Goal: Navigation & Orientation: Find specific page/section

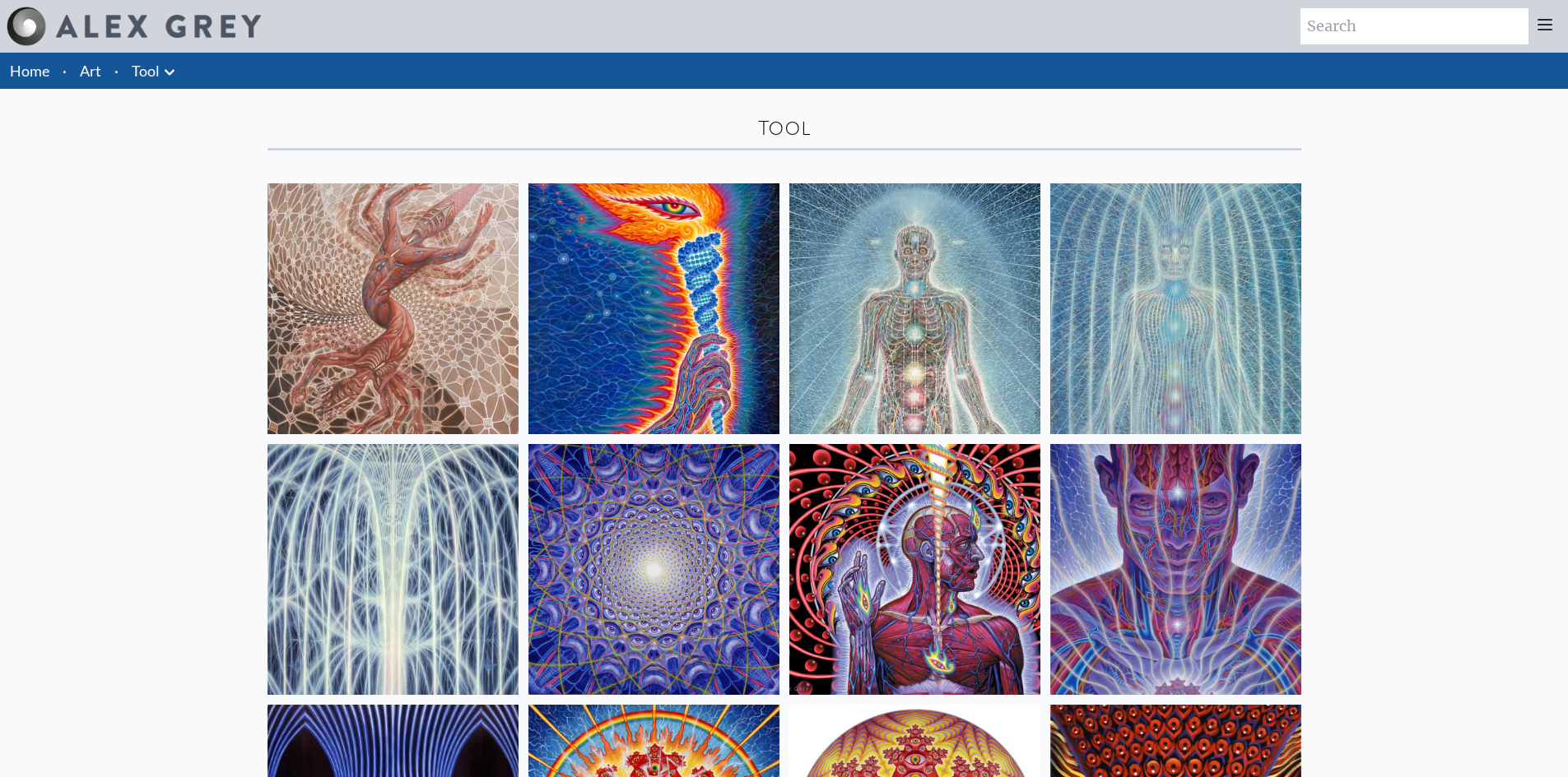
click at [165, 71] on icon at bounding box center [169, 72] width 10 height 6
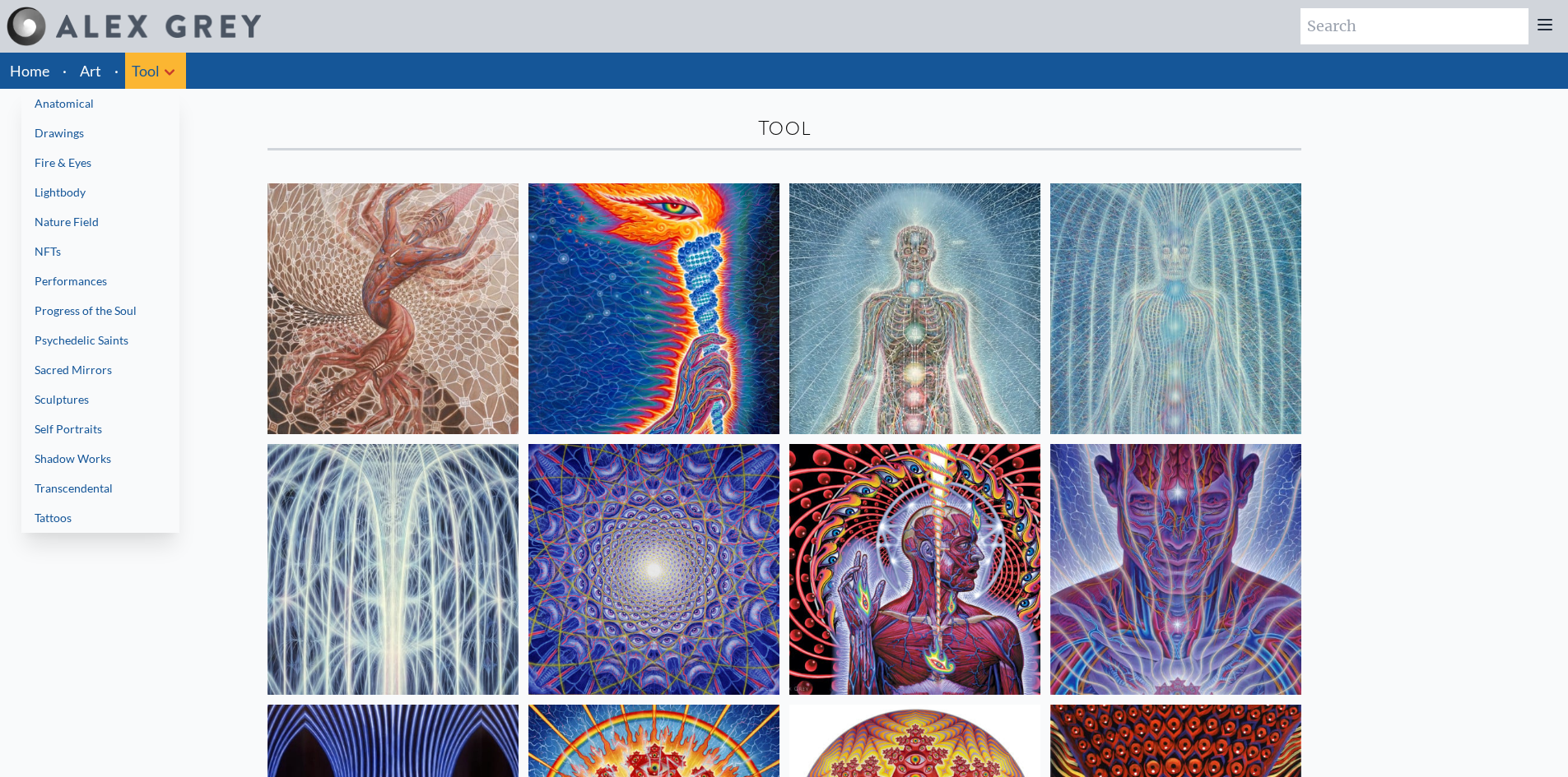
click at [52, 101] on link "Anatomical" at bounding box center [101, 103] width 158 height 30
click at [153, 68] on div at bounding box center [784, 388] width 1568 height 777
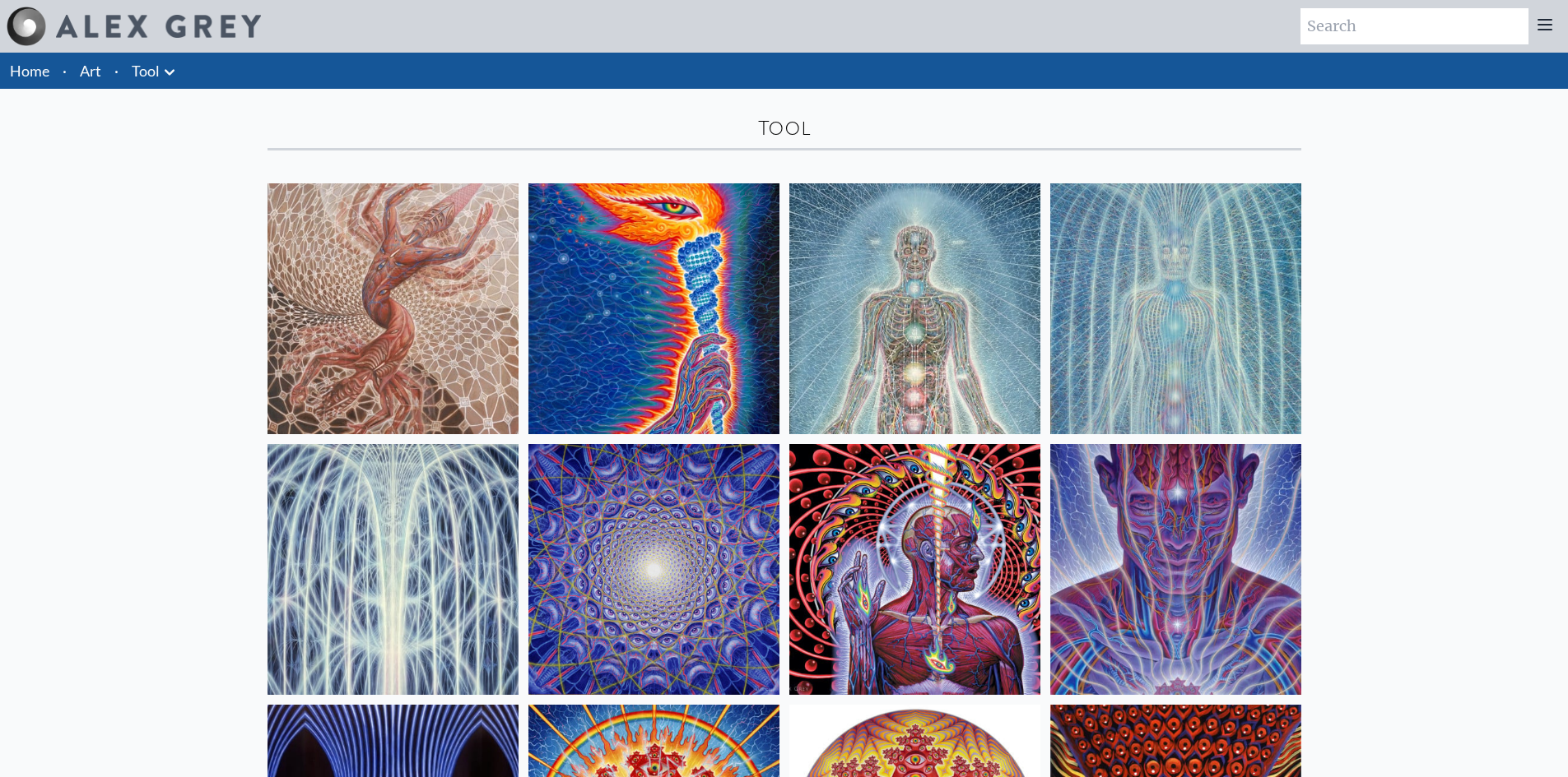
click at [156, 65] on link "Tool" at bounding box center [145, 71] width 28 height 23
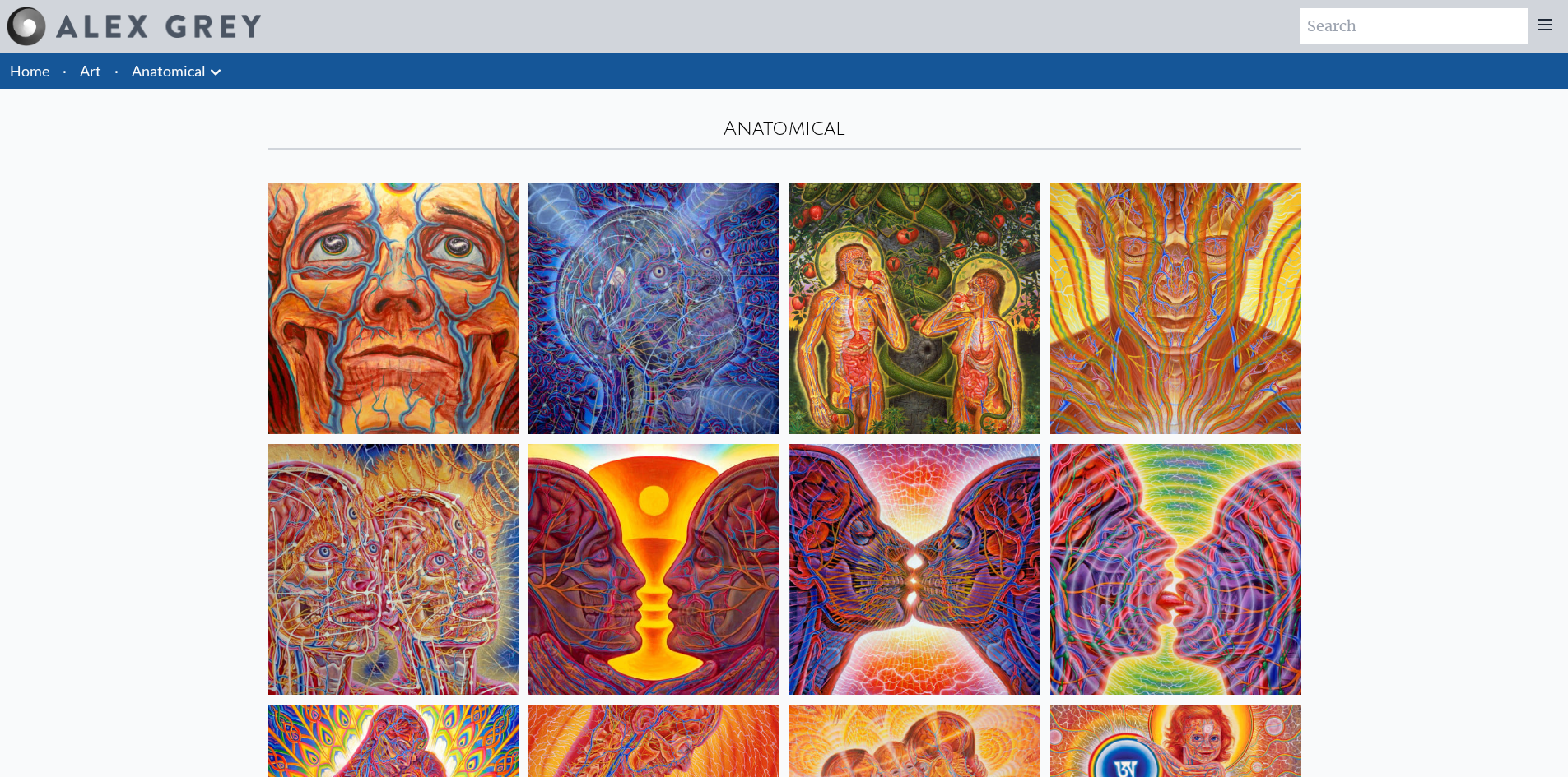
click at [160, 75] on link "Anatomical" at bounding box center [169, 71] width 74 height 23
click at [172, 71] on link "Anatomical" at bounding box center [169, 71] width 74 height 23
click at [84, 74] on link "Art" at bounding box center [90, 71] width 21 height 23
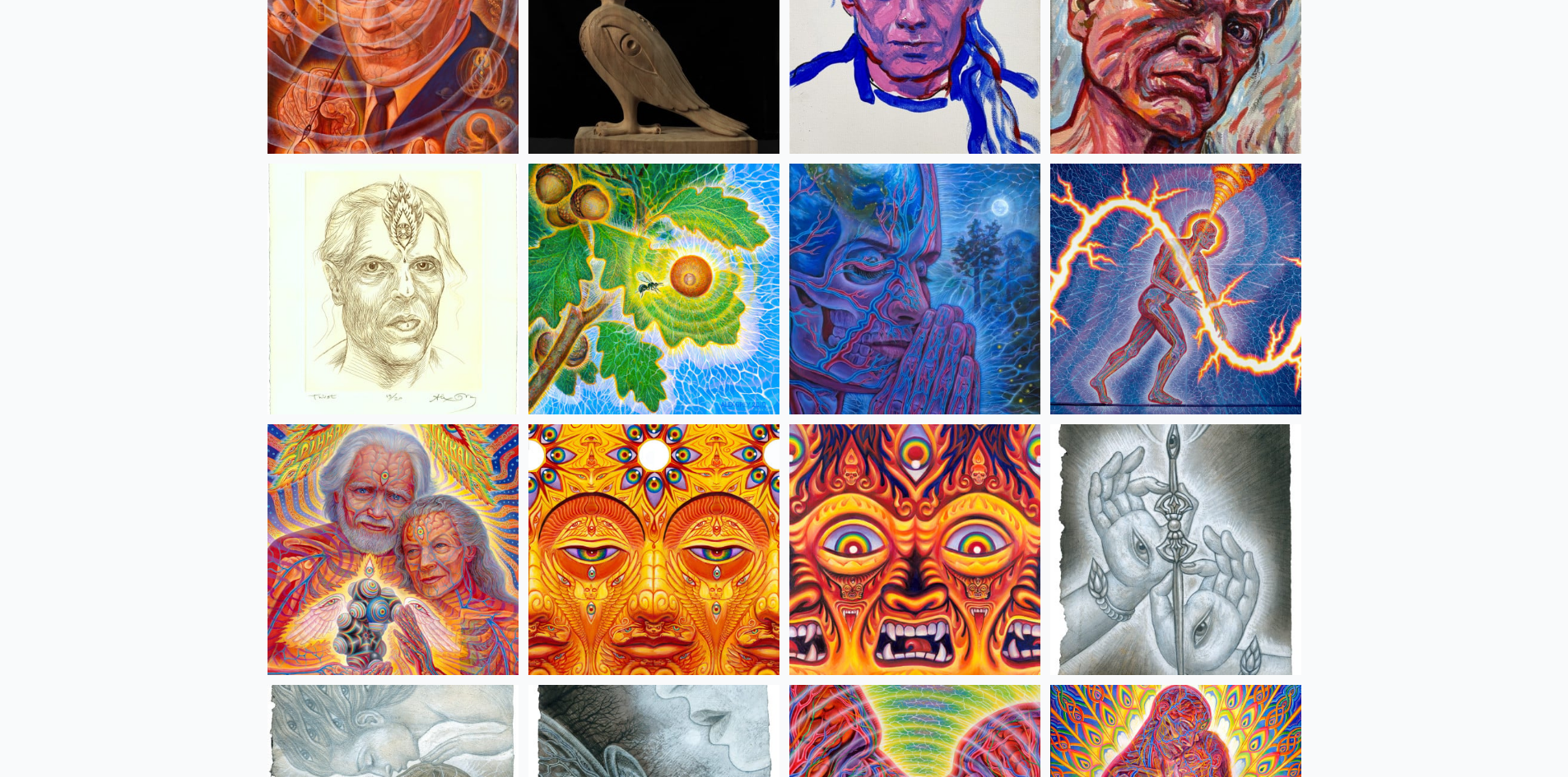
scroll to position [4688, 0]
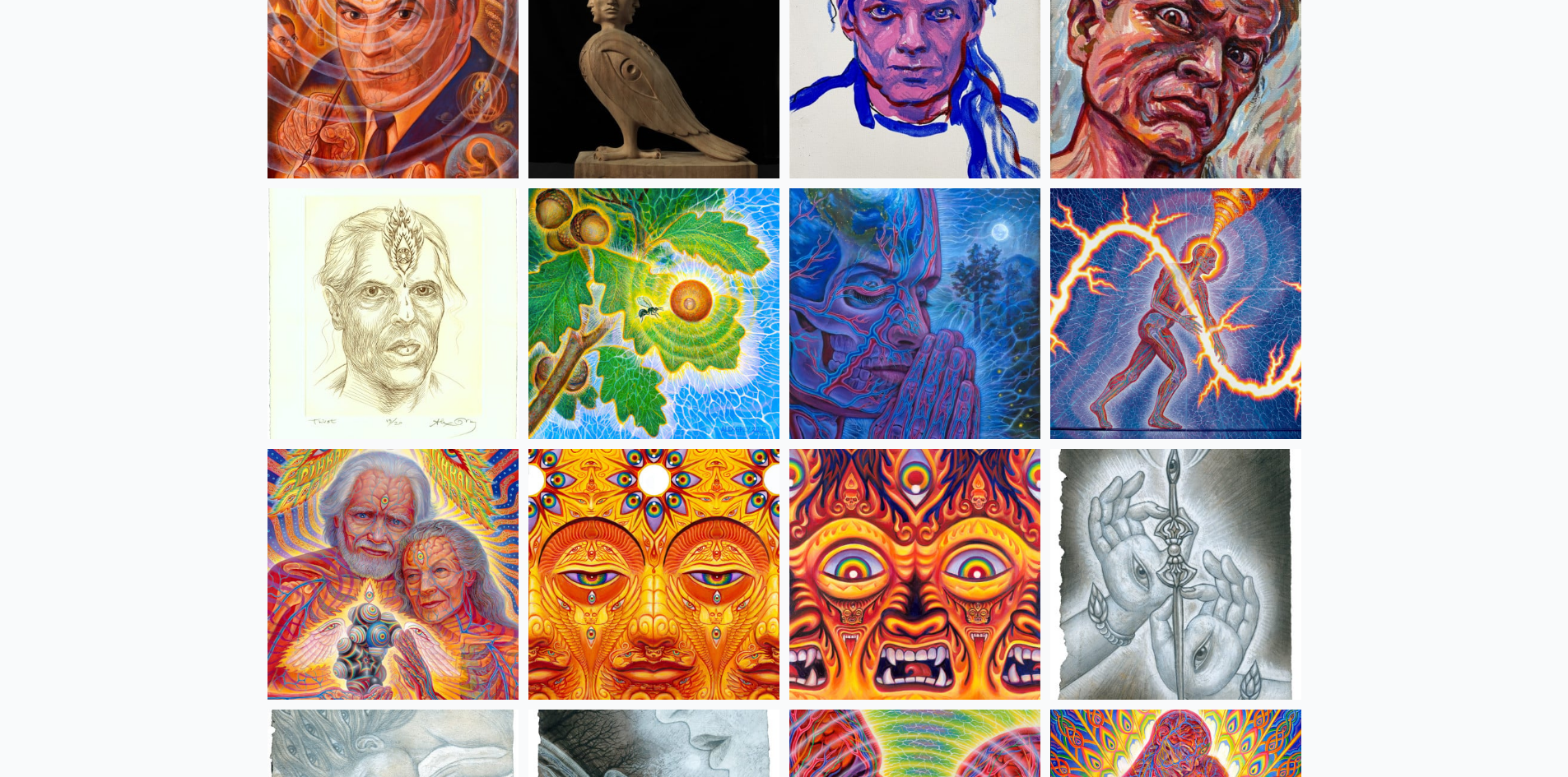
click at [1187, 306] on img at bounding box center [1176, 314] width 251 height 251
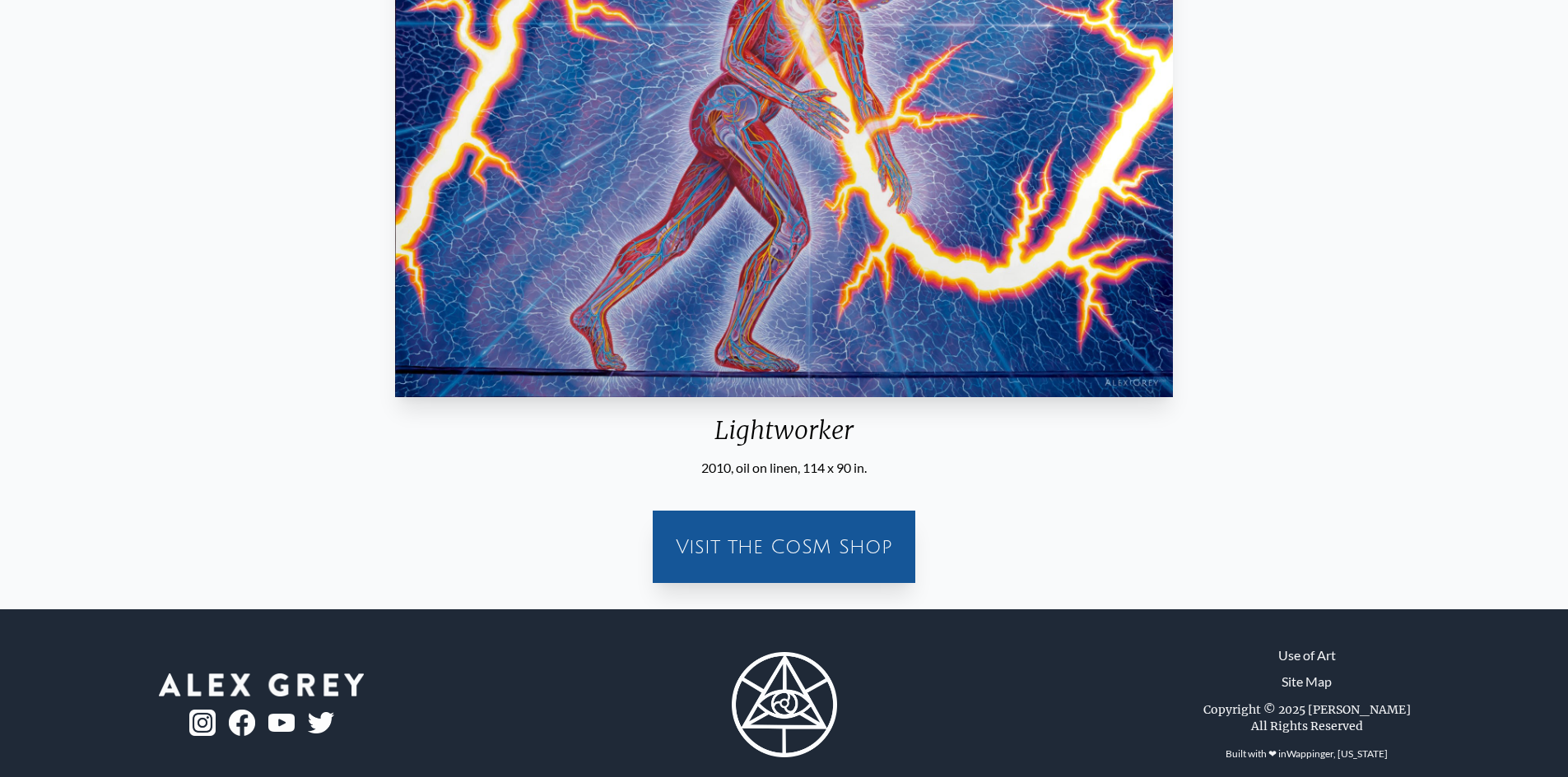
scroll to position [404, 0]
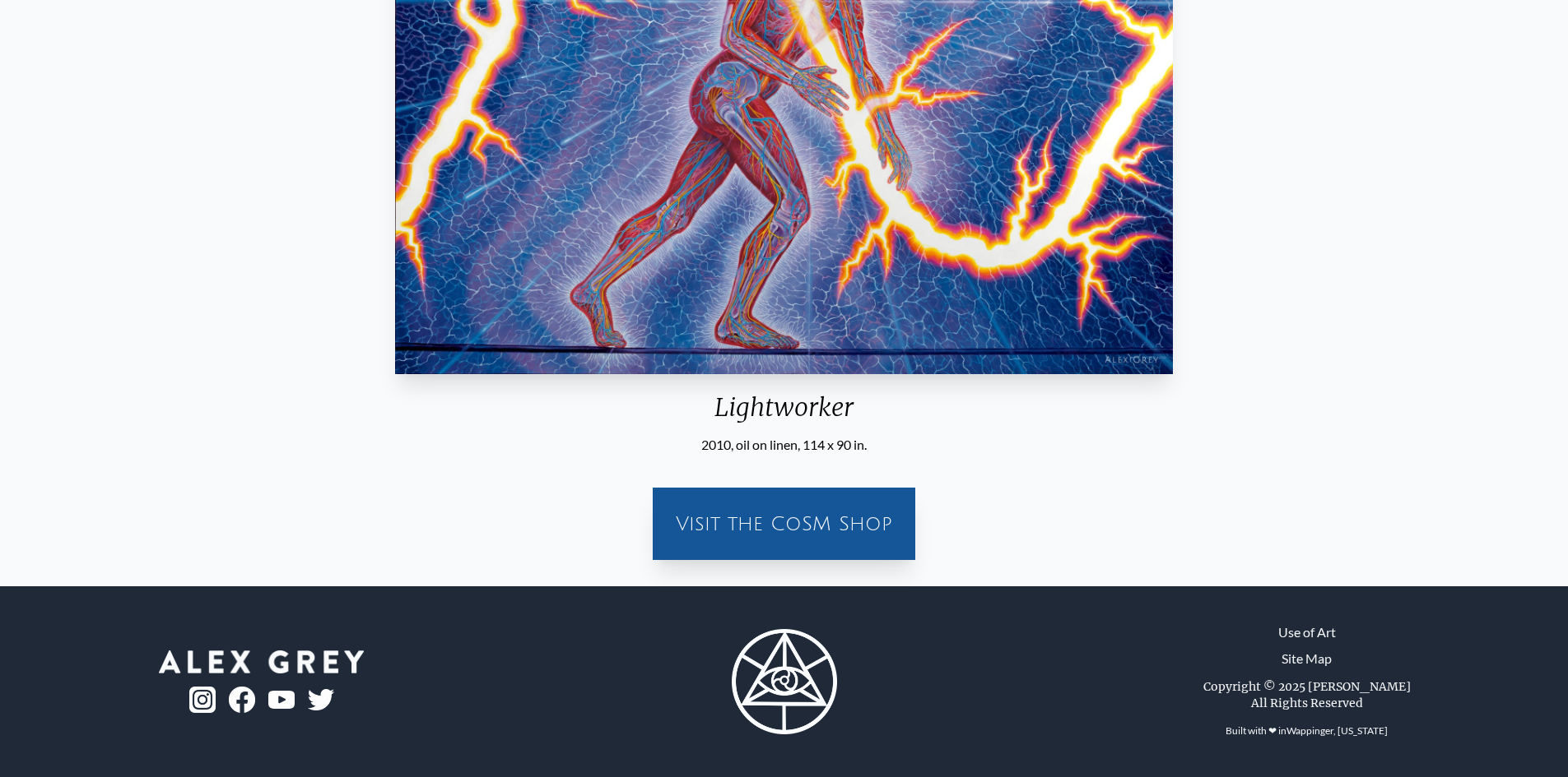
click at [753, 521] on div "Visit the CoSM Shop" at bounding box center [784, 524] width 243 height 53
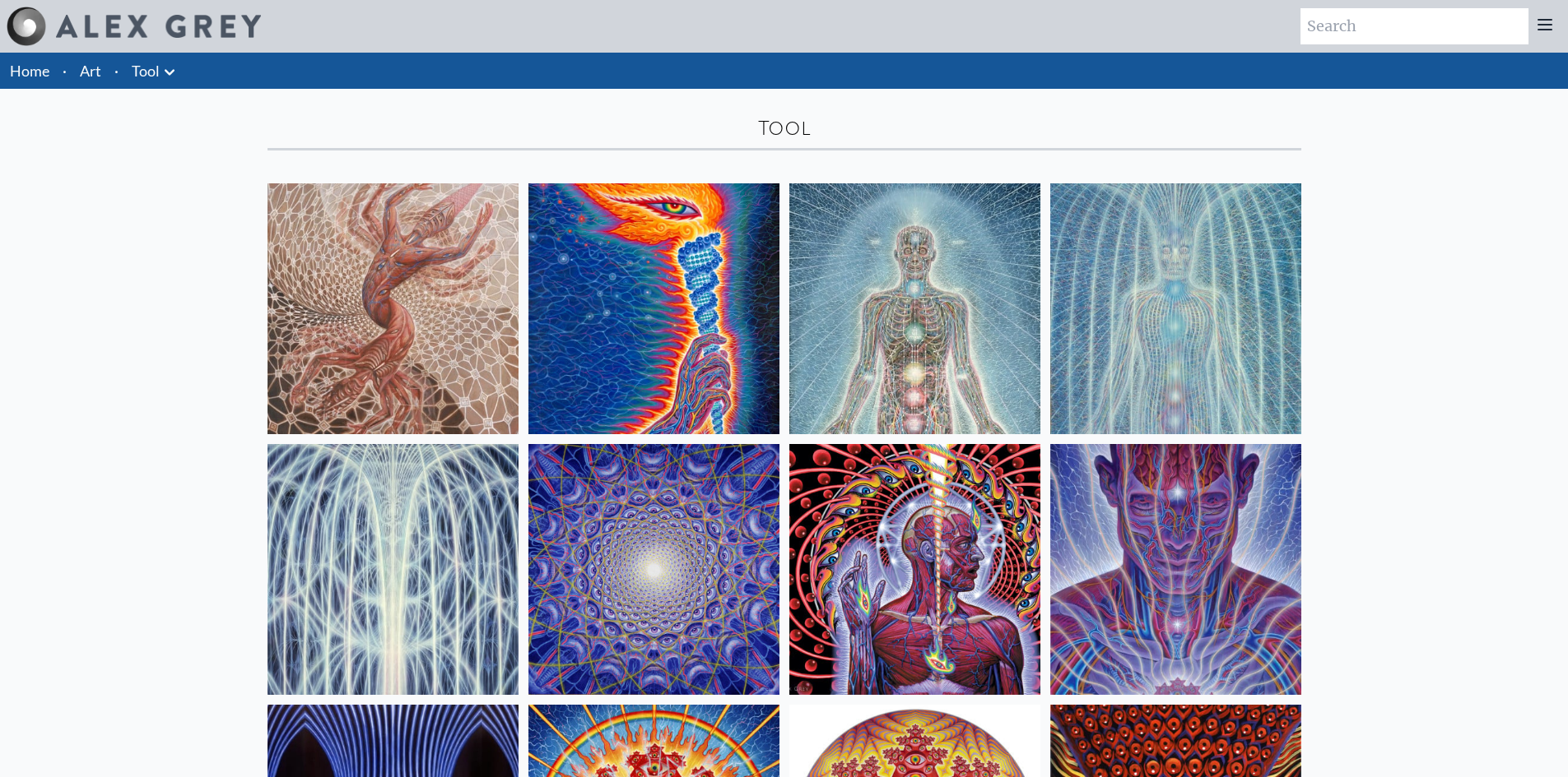
click at [172, 71] on icon at bounding box center [169, 72] width 10 height 6
